Goal: Task Accomplishment & Management: Use online tool/utility

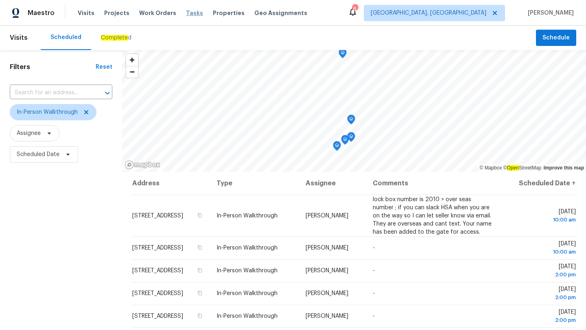
click at [186, 15] on span "Tasks" at bounding box center [194, 13] width 17 height 6
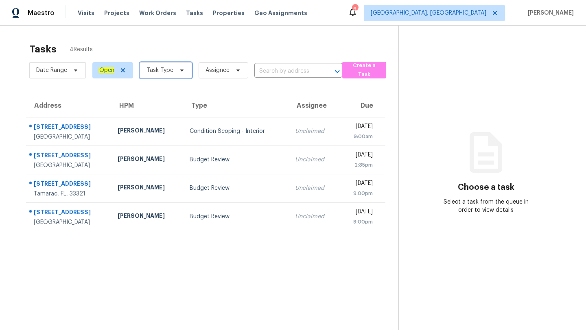
click at [157, 70] on span "Task Type" at bounding box center [159, 70] width 27 height 8
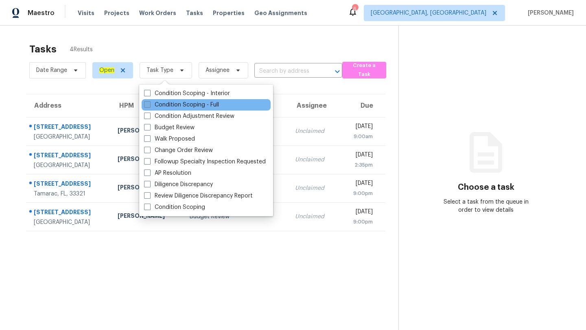
click at [148, 103] on span at bounding box center [147, 104] width 7 height 7
click at [148, 103] on input "Condition Scoping - Full" at bounding box center [146, 103] width 5 height 5
checkbox input "true"
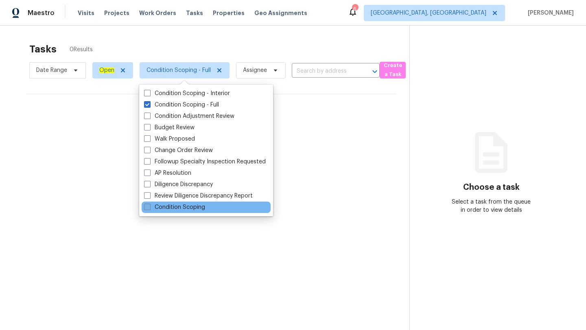
click at [145, 209] on span at bounding box center [147, 207] width 7 height 7
click at [145, 209] on input "Condition Scoping" at bounding box center [146, 205] width 5 height 5
checkbox input "true"
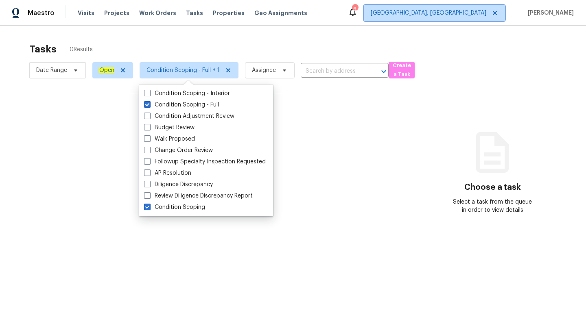
click at [474, 11] on span "[GEOGRAPHIC_DATA], [GEOGRAPHIC_DATA]" at bounding box center [427, 13] width 115 height 8
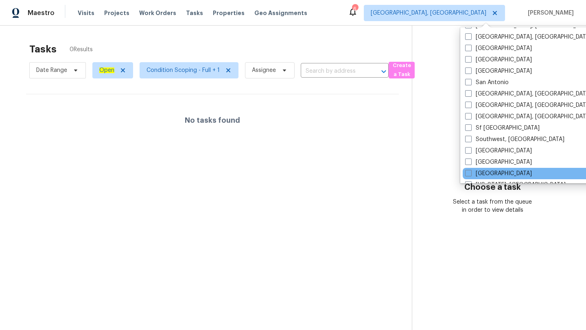
scroll to position [545, 0]
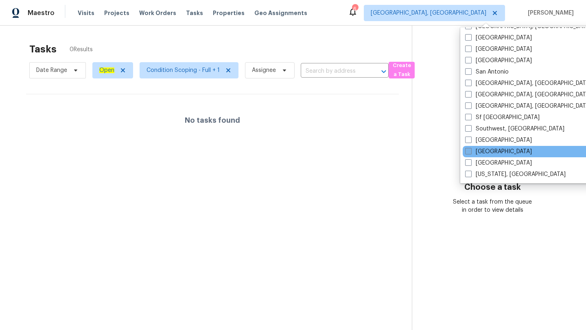
click at [471, 150] on span at bounding box center [468, 151] width 7 height 7
click at [470, 150] on input "[GEOGRAPHIC_DATA]" at bounding box center [467, 150] width 5 height 5
checkbox input "true"
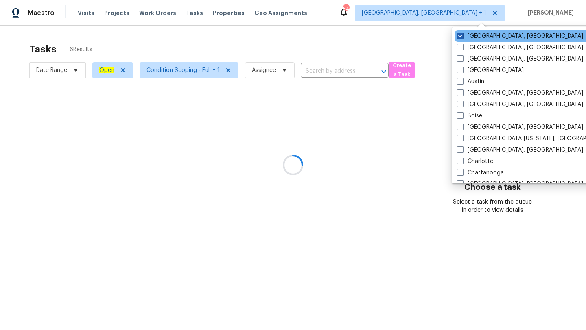
click at [462, 34] on span at bounding box center [460, 36] width 7 height 7
click at [462, 34] on input "[GEOGRAPHIC_DATA], [GEOGRAPHIC_DATA]" at bounding box center [459, 34] width 5 height 5
checkbox input "false"
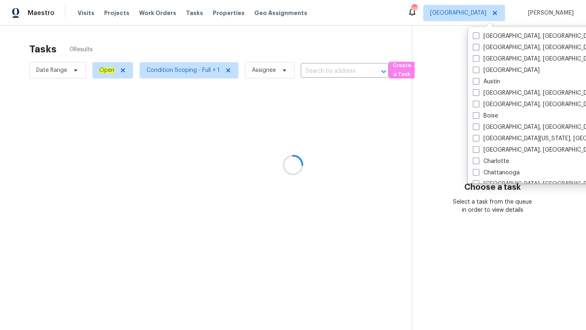
click at [289, 49] on div at bounding box center [293, 165] width 586 height 330
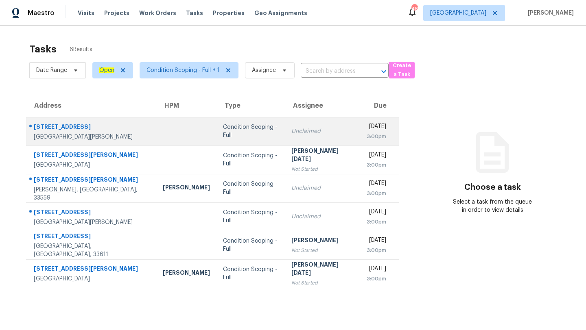
click at [243, 136] on td "Condition Scoping - Full" at bounding box center [250, 131] width 68 height 28
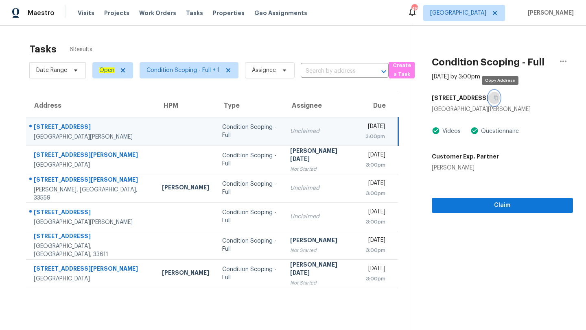
click at [499, 100] on button "button" at bounding box center [493, 98] width 11 height 15
click at [472, 15] on span "[GEOGRAPHIC_DATA]" at bounding box center [464, 13] width 82 height 16
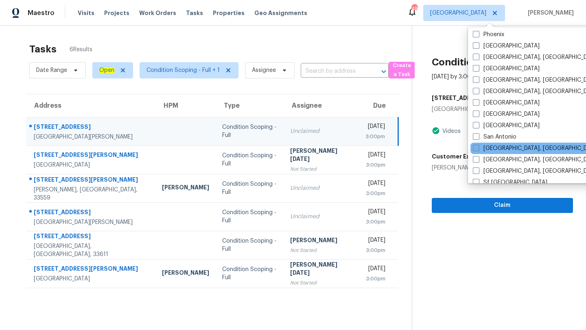
scroll to position [408, 0]
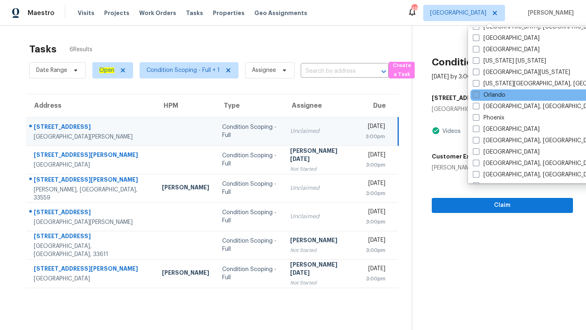
click at [477, 94] on span at bounding box center [475, 94] width 7 height 7
click at [477, 94] on input "Orlando" at bounding box center [474, 93] width 5 height 5
checkbox input "true"
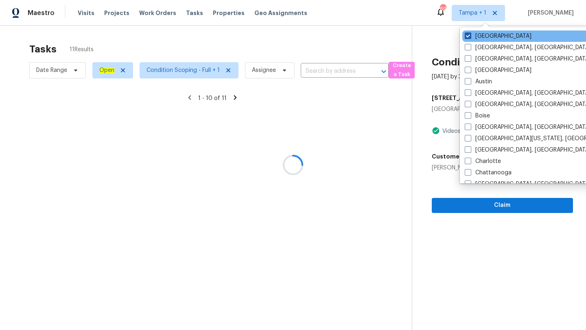
click at [468, 35] on span at bounding box center [467, 36] width 7 height 7
click at [468, 35] on input "[GEOGRAPHIC_DATA]" at bounding box center [466, 34] width 5 height 5
checkbox input "false"
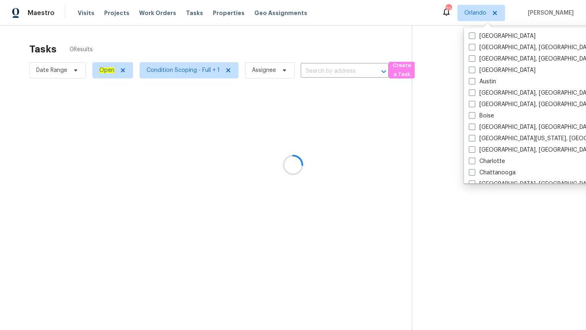
click at [305, 48] on div at bounding box center [293, 165] width 586 height 330
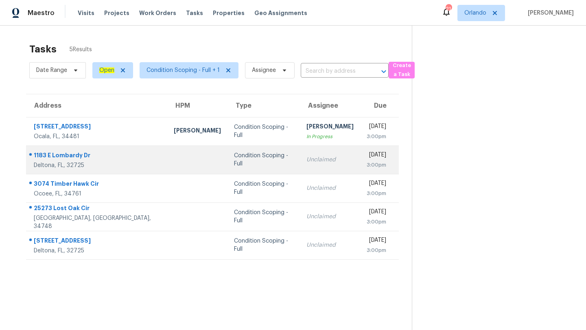
click at [234, 157] on div "Condition Scoping - Full" at bounding box center [263, 160] width 59 height 16
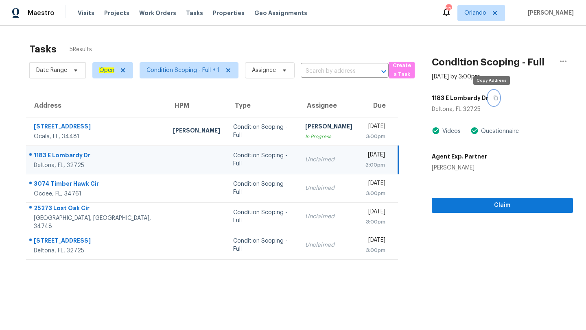
click at [494, 97] on icon "button" at bounding box center [495, 98] width 4 height 4
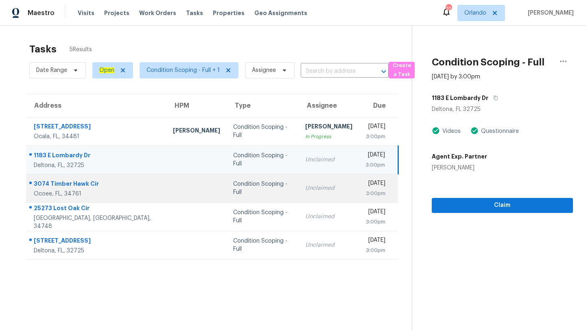
click at [305, 184] on div "Unclaimed" at bounding box center [328, 188] width 47 height 8
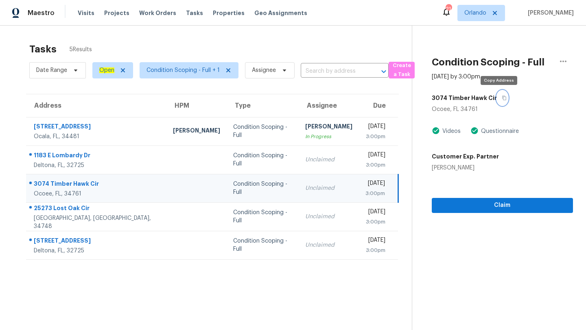
click at [498, 95] on button "button" at bounding box center [501, 98] width 11 height 15
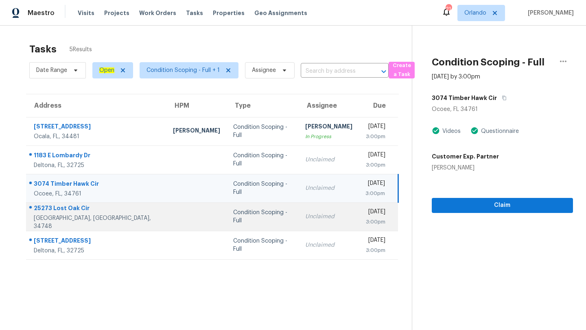
click at [226, 214] on td "Condition Scoping - Full" at bounding box center [262, 216] width 72 height 28
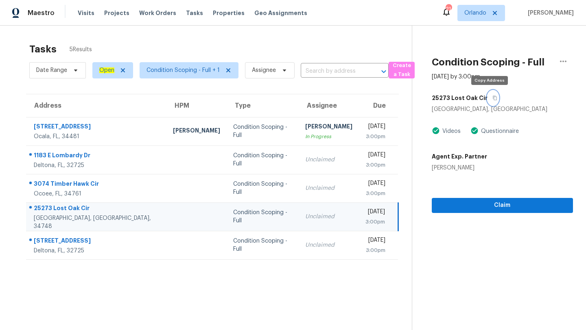
click at [492, 97] on button "button" at bounding box center [492, 98] width 11 height 15
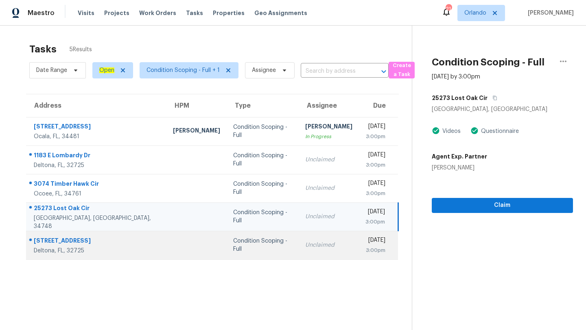
click at [226, 251] on td "Condition Scoping - Full" at bounding box center [262, 245] width 72 height 28
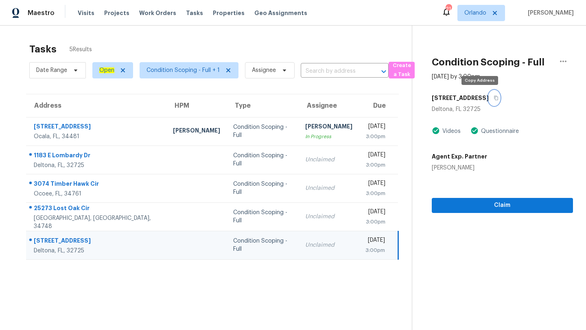
click at [494, 96] on icon "button" at bounding box center [496, 98] width 4 height 4
click at [462, 6] on div "21 [PERSON_NAME]" at bounding box center [507, 13] width 132 height 16
click at [472, 9] on span "Orlando" at bounding box center [481, 13] width 48 height 16
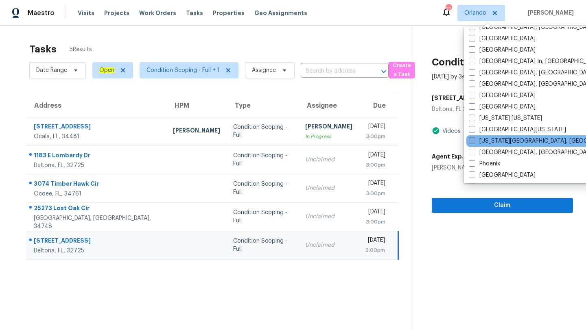
scroll to position [348, 0]
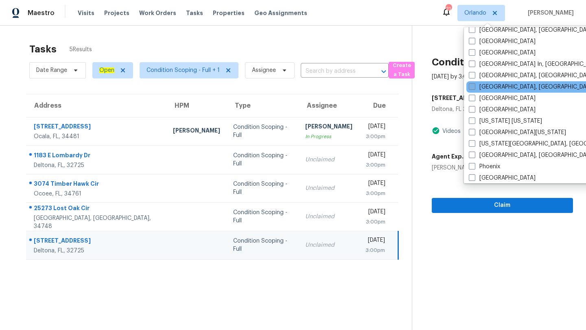
click at [471, 87] on span at bounding box center [471, 86] width 7 height 7
click at [471, 87] on input "[GEOGRAPHIC_DATA], [GEOGRAPHIC_DATA]" at bounding box center [470, 85] width 5 height 5
checkbox input "true"
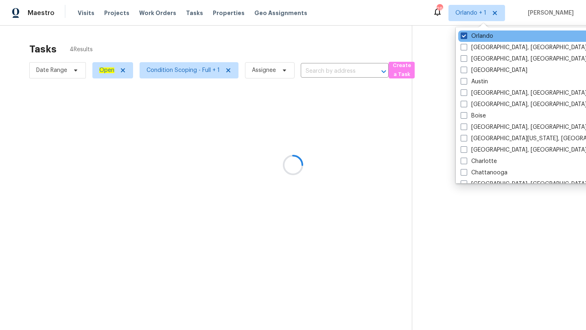
click at [463, 36] on span at bounding box center [463, 36] width 7 height 7
click at [463, 36] on input "Orlando" at bounding box center [462, 34] width 5 height 5
checkbox input "false"
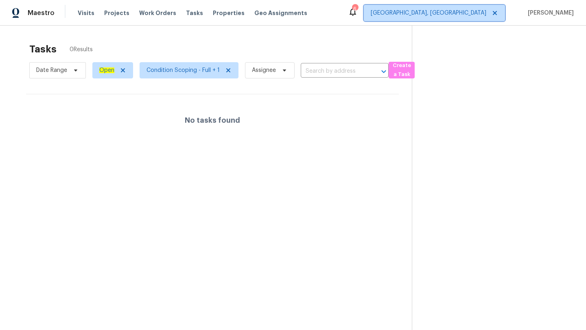
click at [467, 11] on span "[GEOGRAPHIC_DATA], [GEOGRAPHIC_DATA]" at bounding box center [427, 13] width 115 height 8
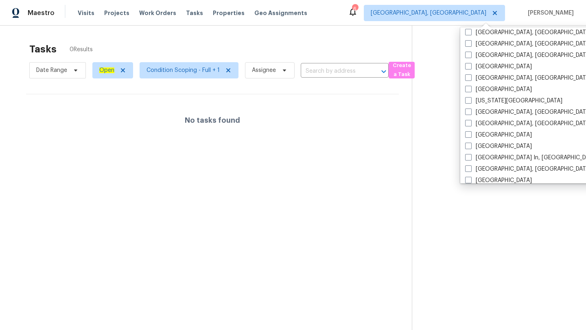
scroll to position [212, 0]
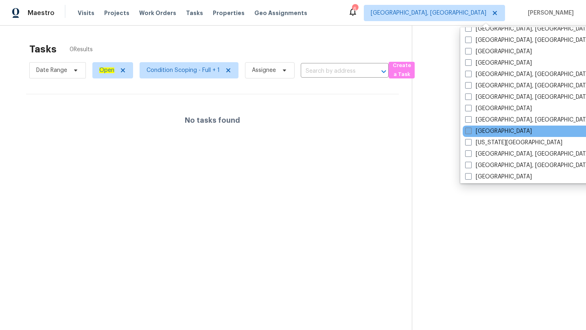
click at [468, 129] on span at bounding box center [468, 131] width 7 height 7
click at [468, 129] on input "[GEOGRAPHIC_DATA]" at bounding box center [467, 129] width 5 height 5
checkbox input "true"
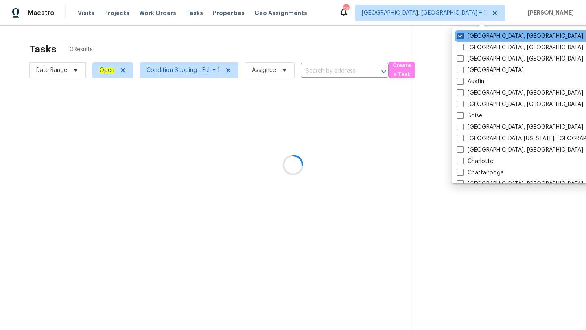
click at [458, 37] on span at bounding box center [460, 36] width 7 height 7
click at [458, 37] on input "[GEOGRAPHIC_DATA], [GEOGRAPHIC_DATA]" at bounding box center [459, 34] width 5 height 5
checkbox input "false"
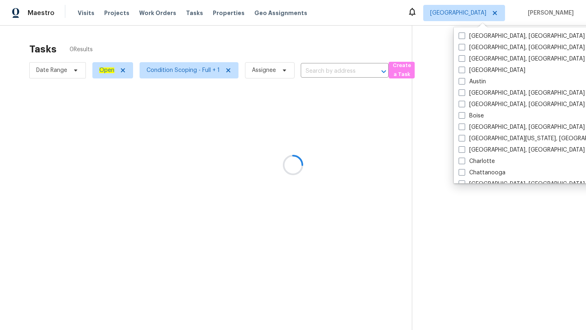
click at [340, 53] on div at bounding box center [293, 165] width 586 height 330
